Goal: Ask a question

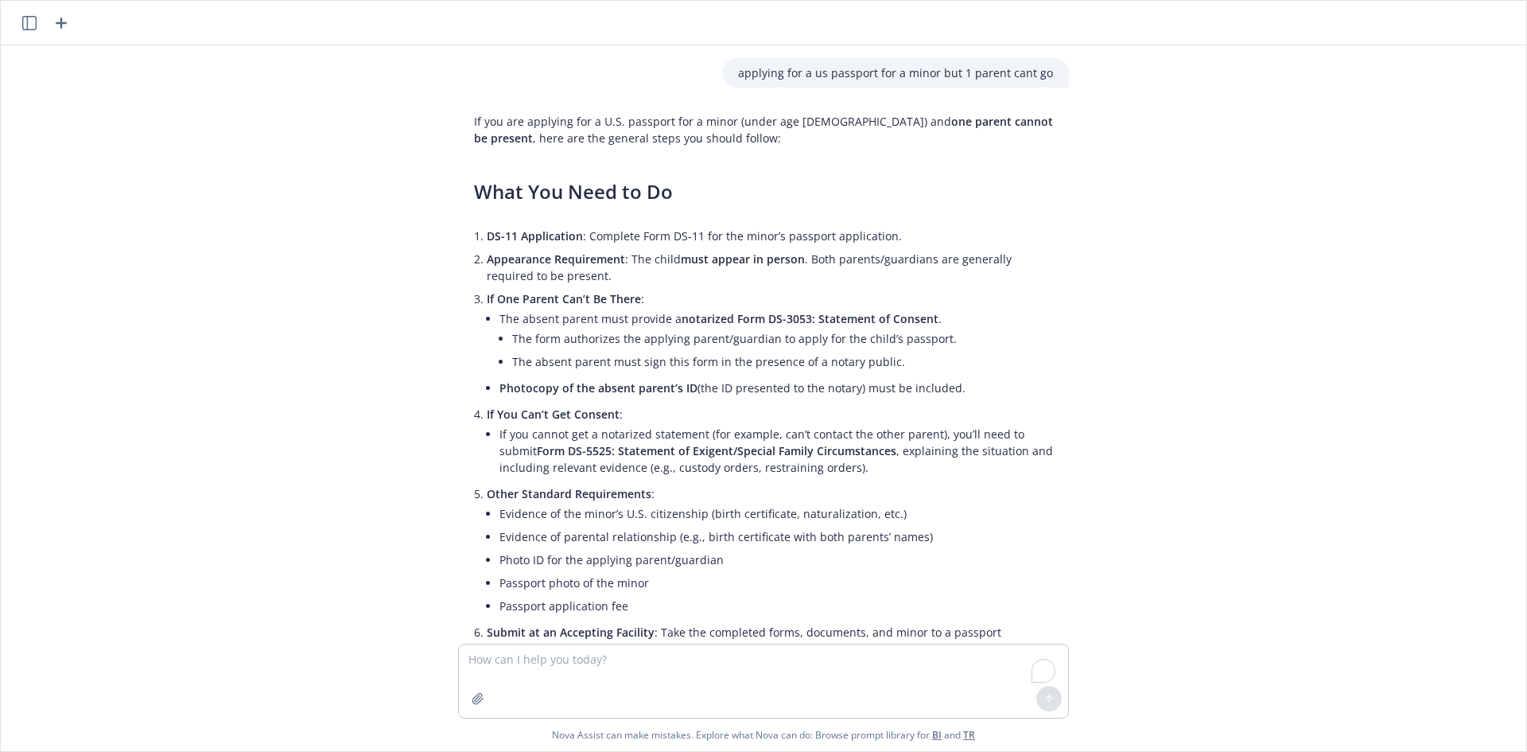
scroll to position [947, 0]
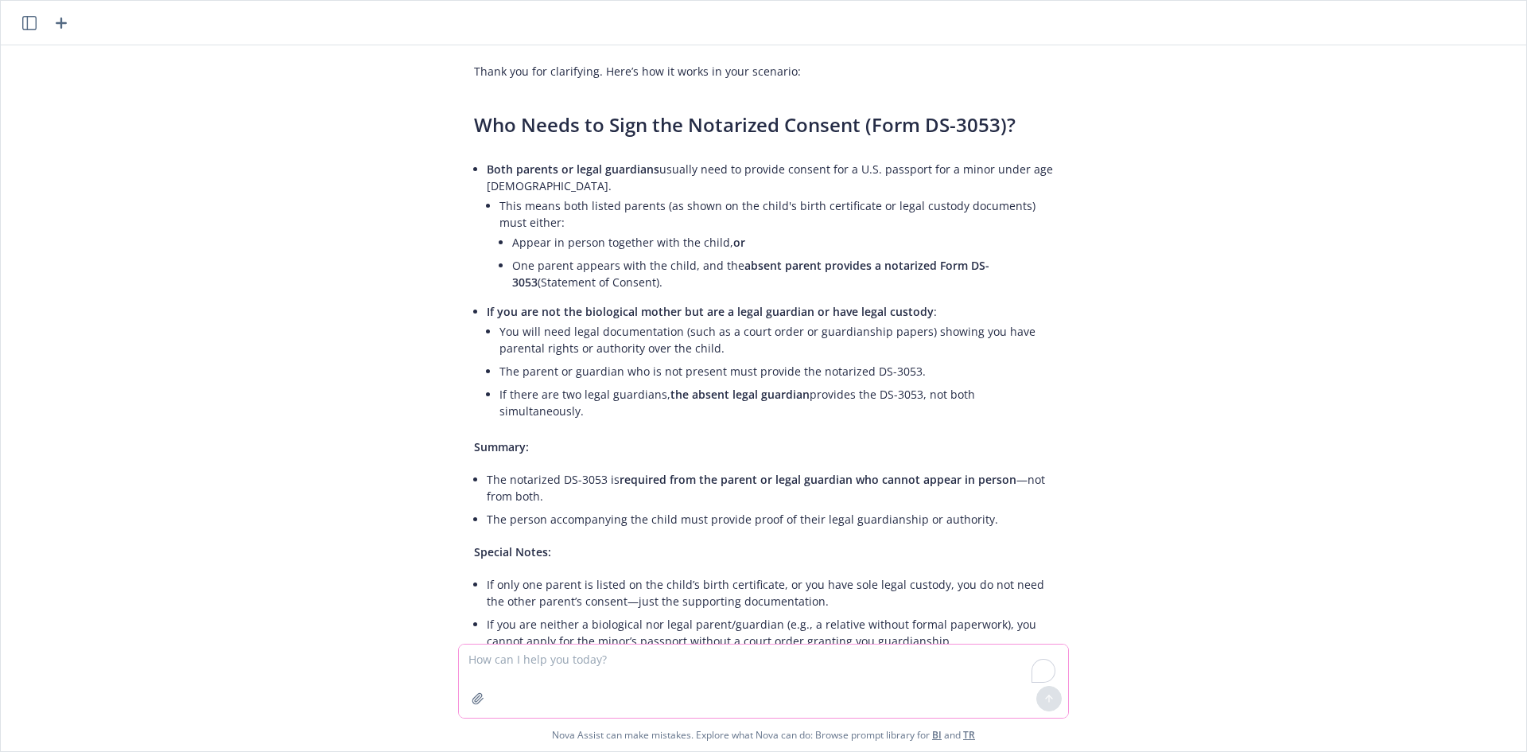
click at [714, 663] on textarea "To enrich screen reader interactions, please activate Accessibility in Grammarl…" at bounding box center [763, 680] width 609 height 73
paste textarea "how to ssubmit a workpermit in [GEOGRAPHIC_DATA] for a child under the age of […"
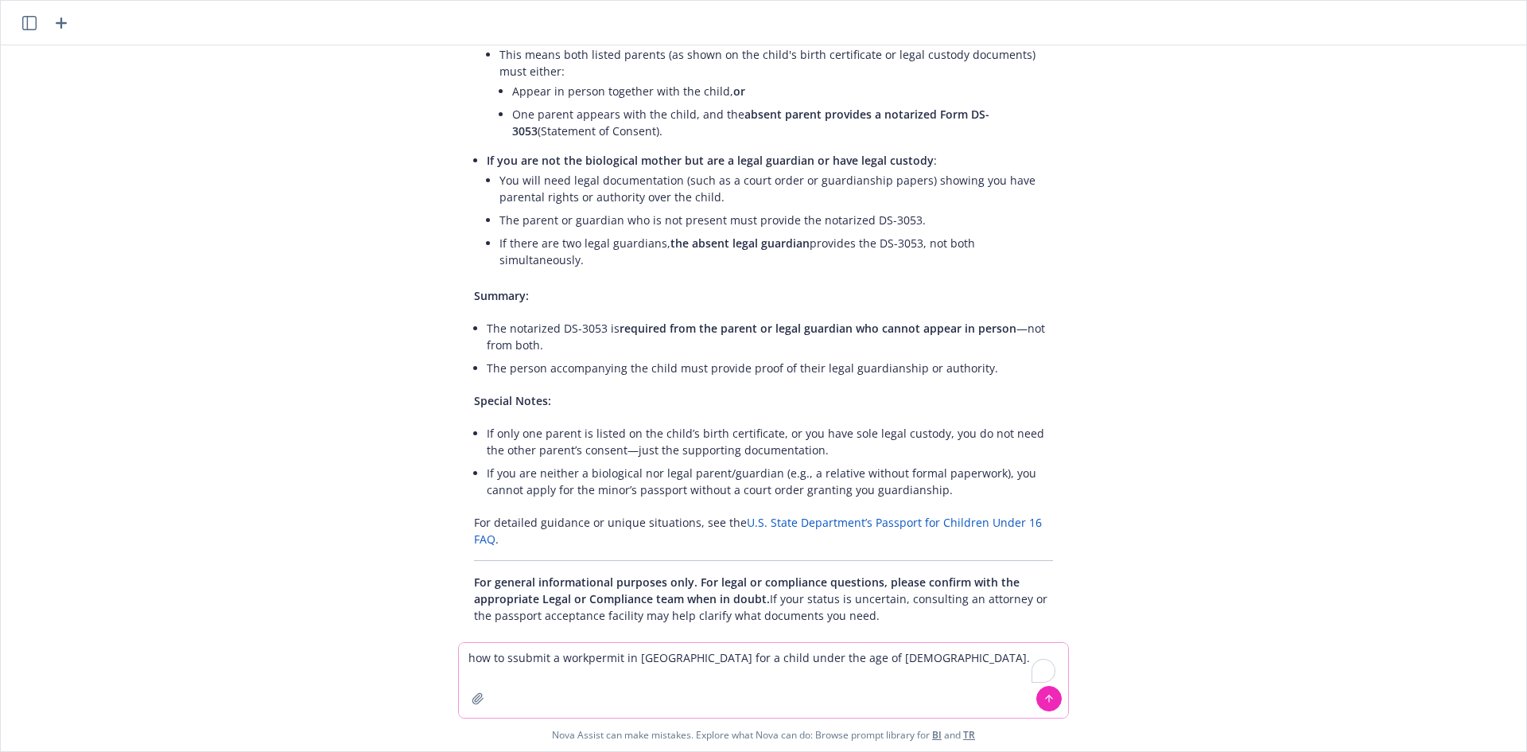
scroll to position [1107, 0]
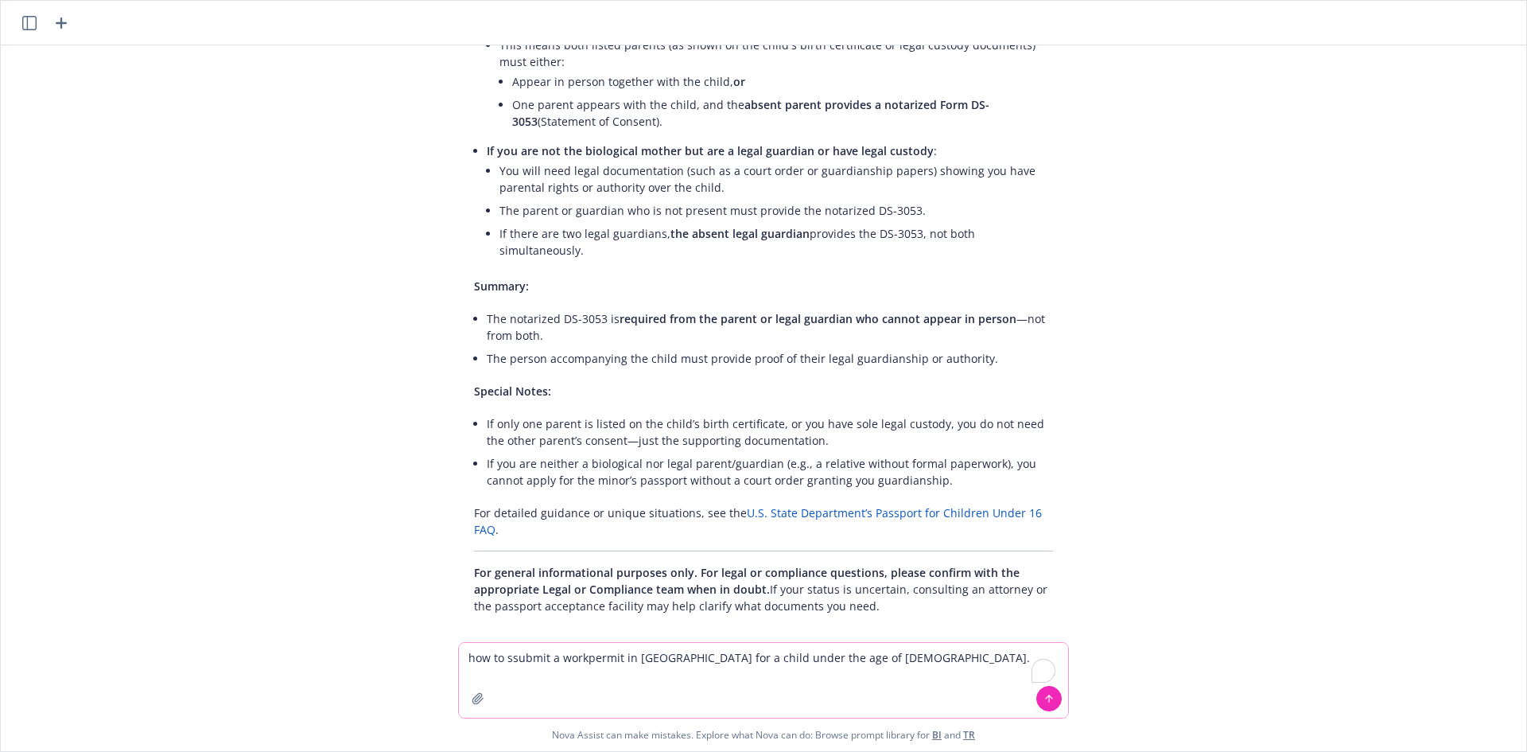
click at [511, 657] on textarea "how to ssubmit a workpermit in [GEOGRAPHIC_DATA] for a child under the age of […" at bounding box center [763, 680] width 609 height 75
click at [574, 653] on textarea "how to submit a workpermit in yolo county for a child under the age of [DEMOGRA…" at bounding box center [763, 680] width 609 height 75
type textarea "how to submit a work permit in yolo county for a child under the age of [DEMOGR…"
click at [1046, 694] on icon at bounding box center [1049, 698] width 11 height 11
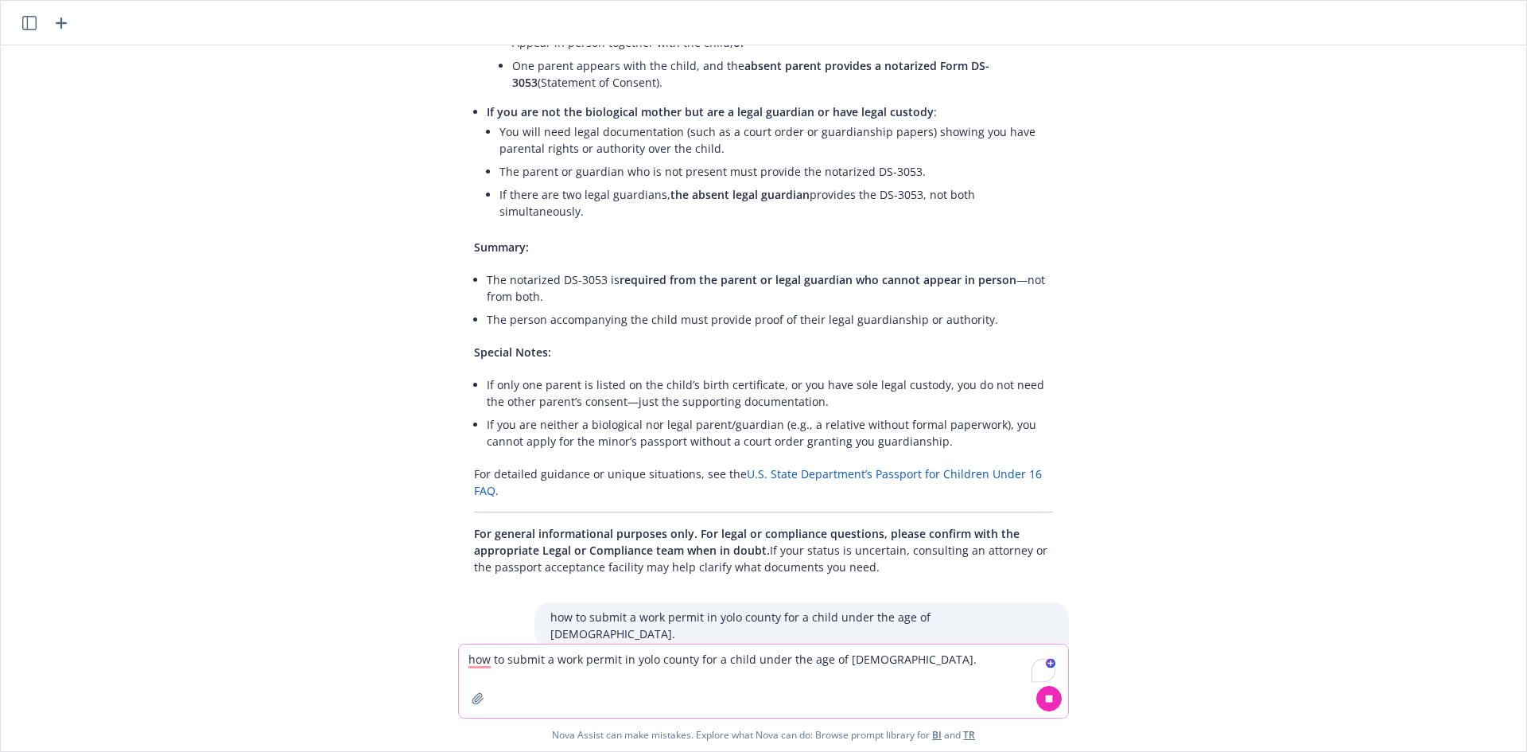
scroll to position [1180, 0]
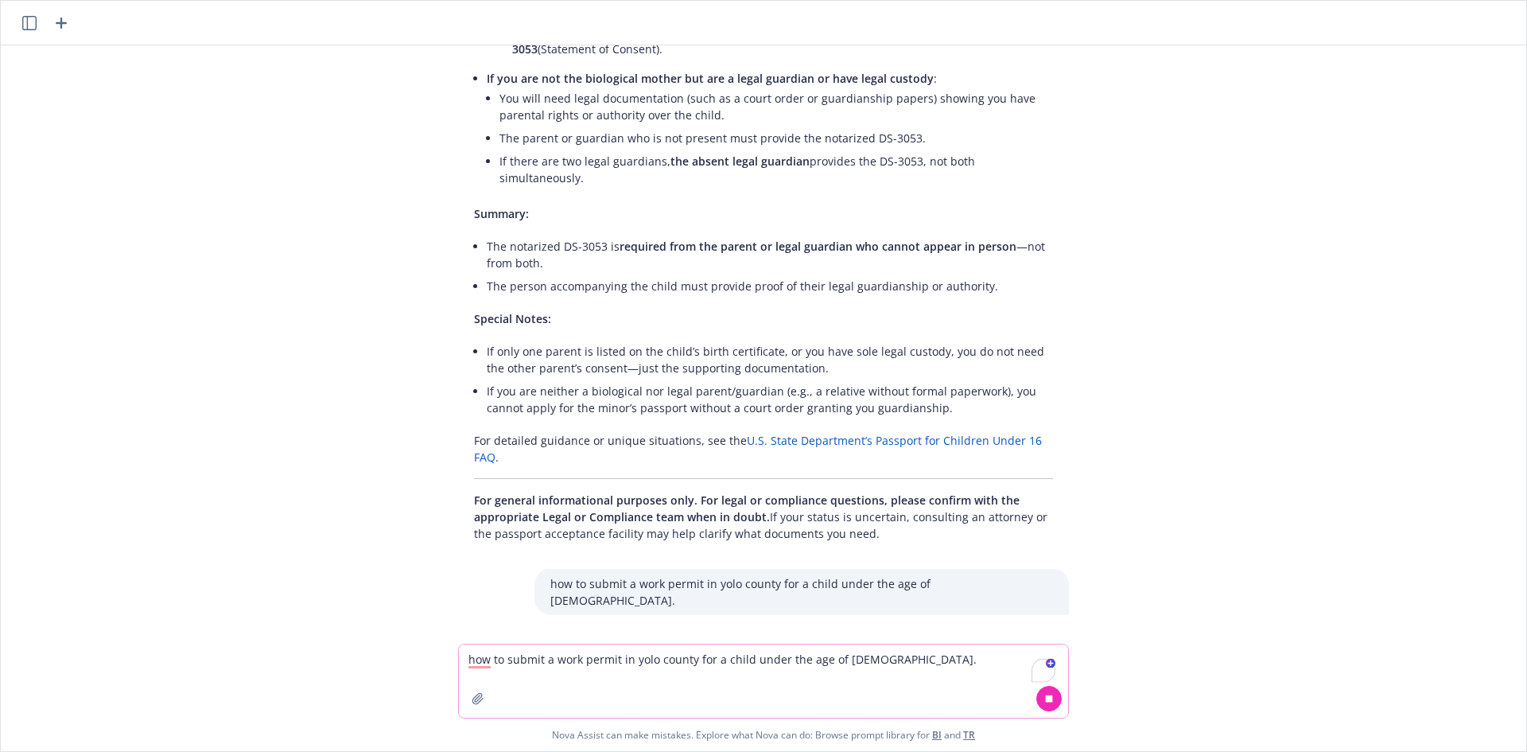
click at [1150, 626] on div "applying for a us passport for a minor but 1 parent cant go If you are applying…" at bounding box center [764, 344] width 1526 height 598
